Goal: Task Accomplishment & Management: Use online tool/utility

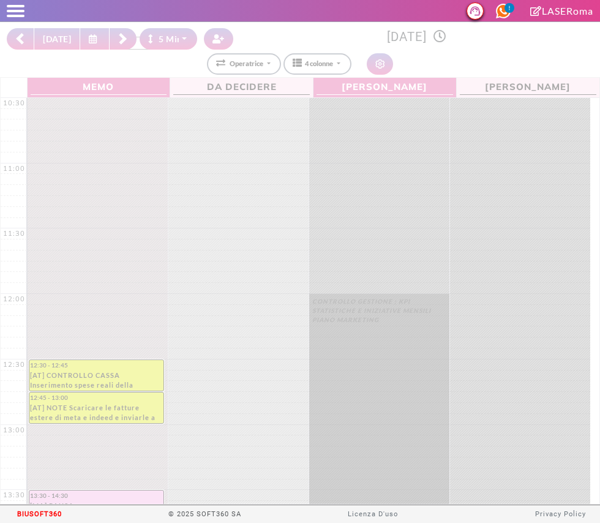
select select "*"
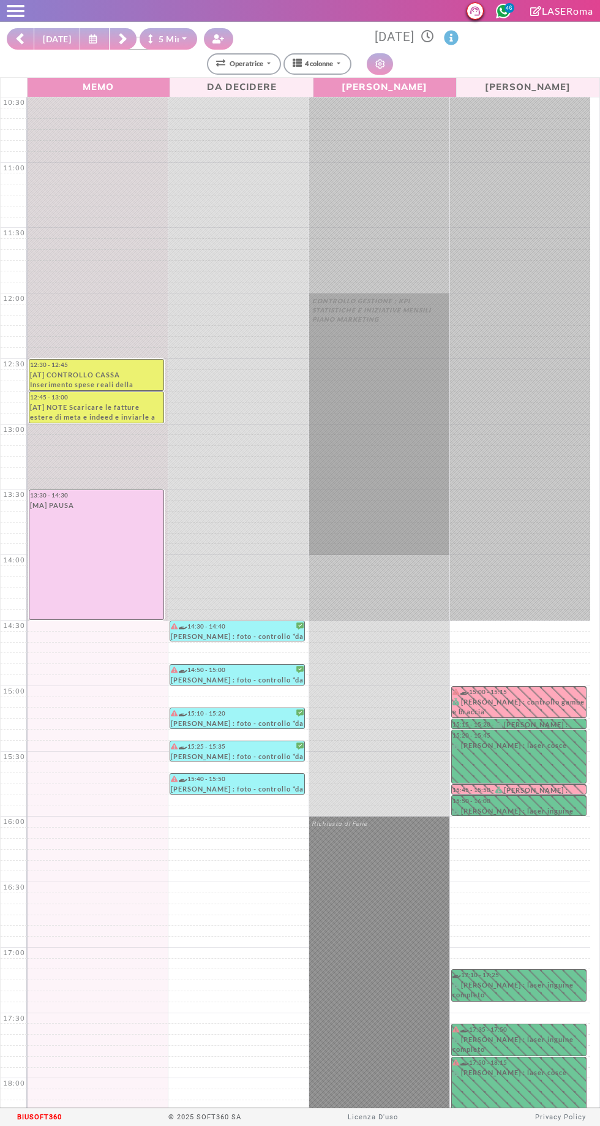
select select "*"
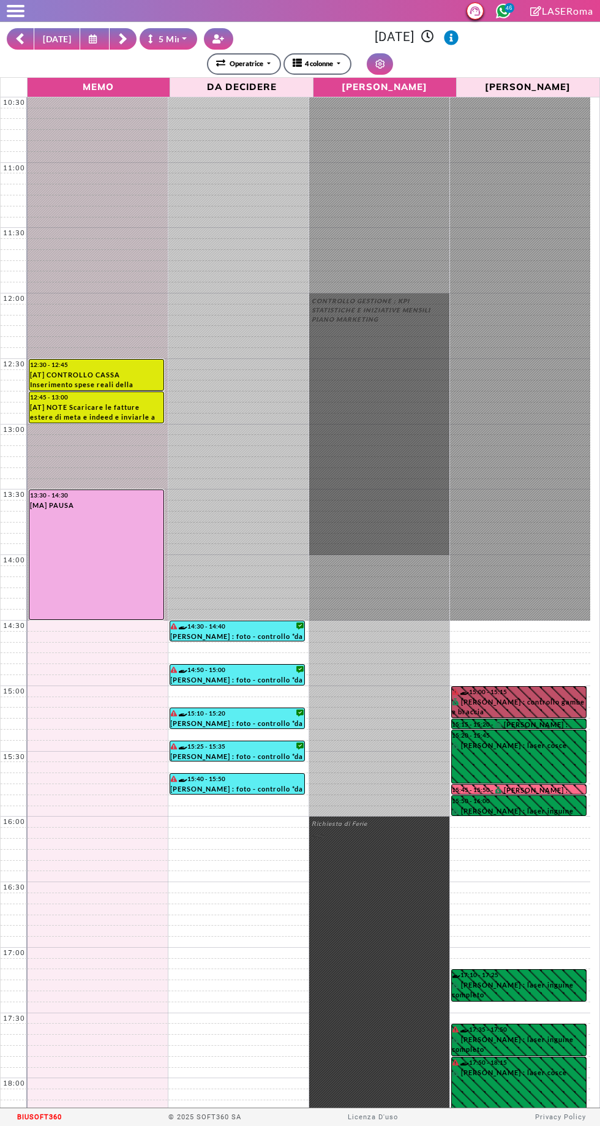
click at [578, 700] on link "15:00 - 15:15 SABRINA GABRIELLI : controllo gambe e braccia" at bounding box center [520, 702] width 136 height 32
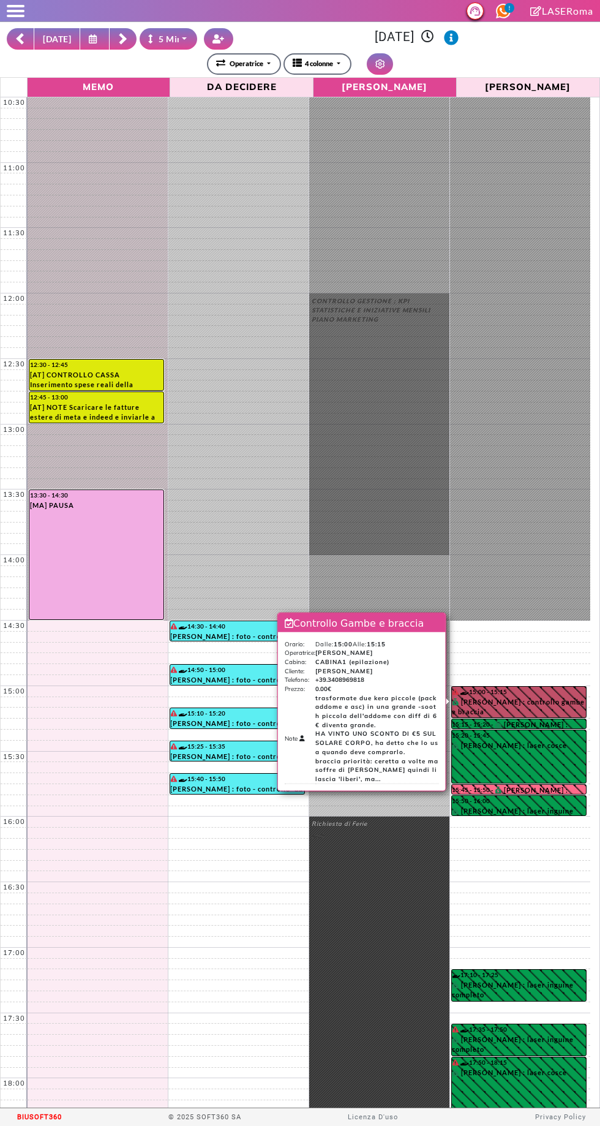
scroll to position [232, 0]
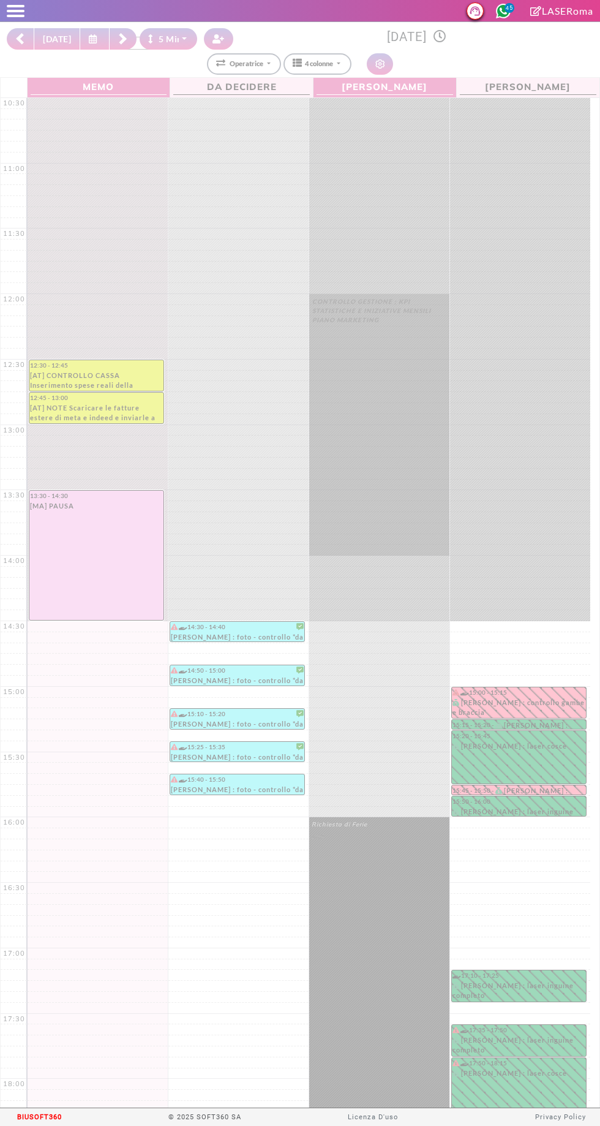
select select "*"
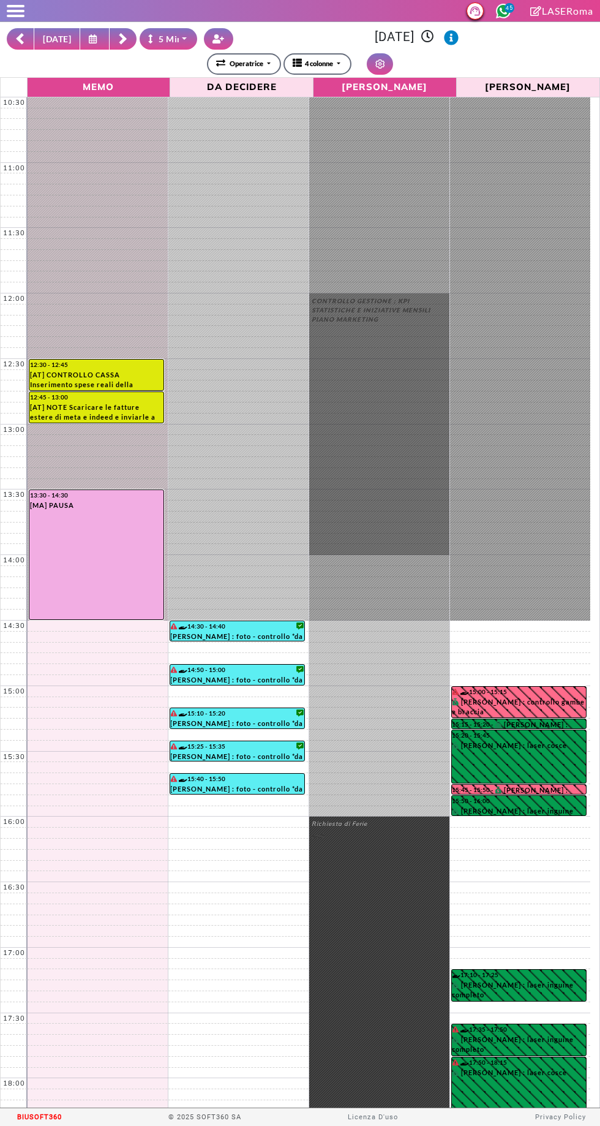
scroll to position [232, 0]
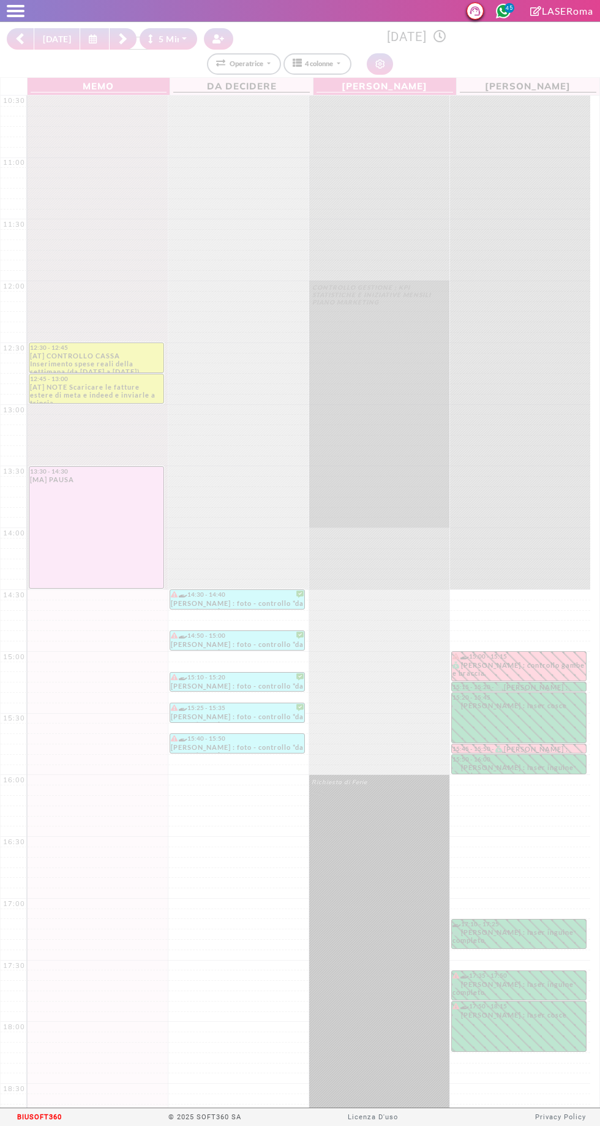
select select "*"
